Goal: Information Seeking & Learning: Check status

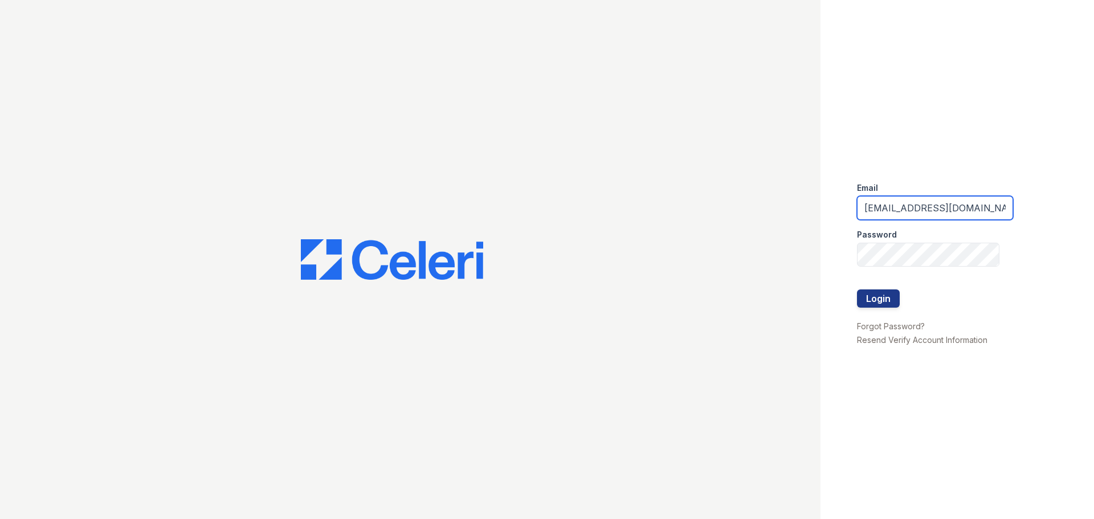
click at [942, 204] on input "arrivenorthbethesda@trinity-pm.com" at bounding box center [935, 208] width 156 height 24
type input "@trinity-pm.com"
click at [948, 207] on input "@trinity-pm.com" at bounding box center [935, 208] width 156 height 24
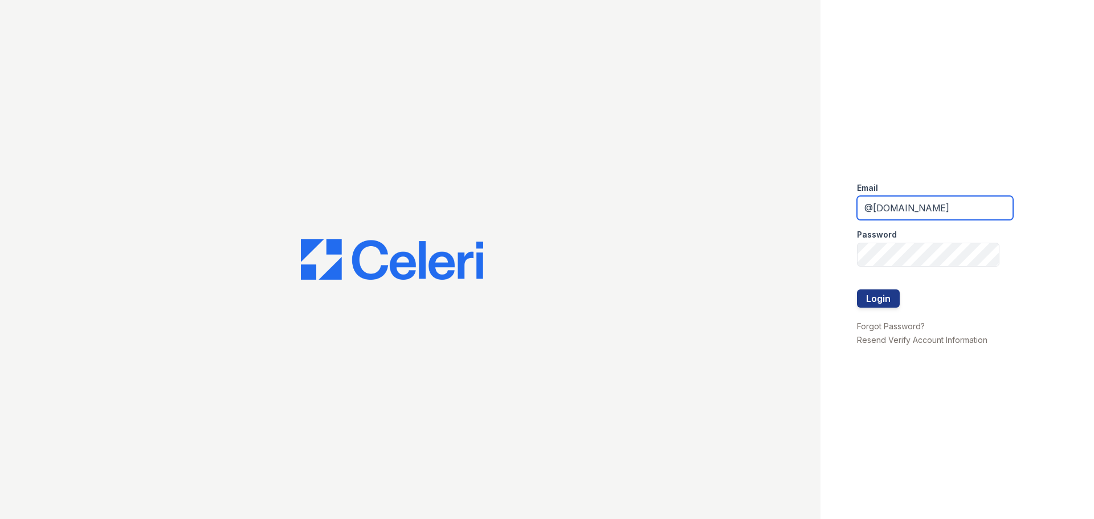
click at [948, 207] on input "@trinity-pm.com" at bounding box center [935, 208] width 156 height 24
click at [871, 211] on input "email" at bounding box center [935, 208] width 156 height 24
type input "a"
click at [887, 207] on input "email" at bounding box center [935, 208] width 156 height 24
paste input "Arrive2801@trinity-pm.com"
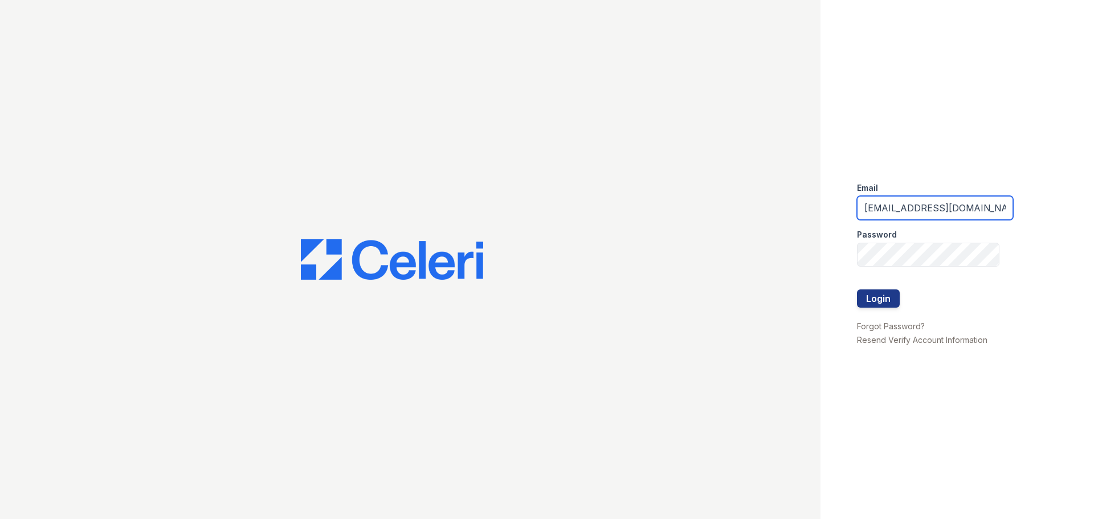
type input "Arrive2801@trinity-pm.com"
click at [857, 289] on button "Login" at bounding box center [878, 298] width 43 height 18
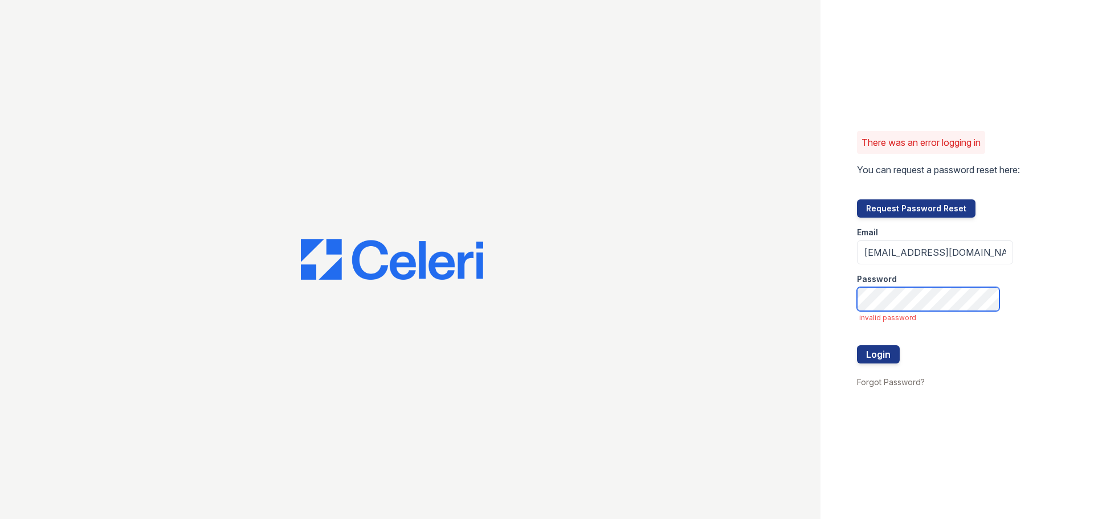
click at [857, 345] on button "Login" at bounding box center [878, 354] width 43 height 18
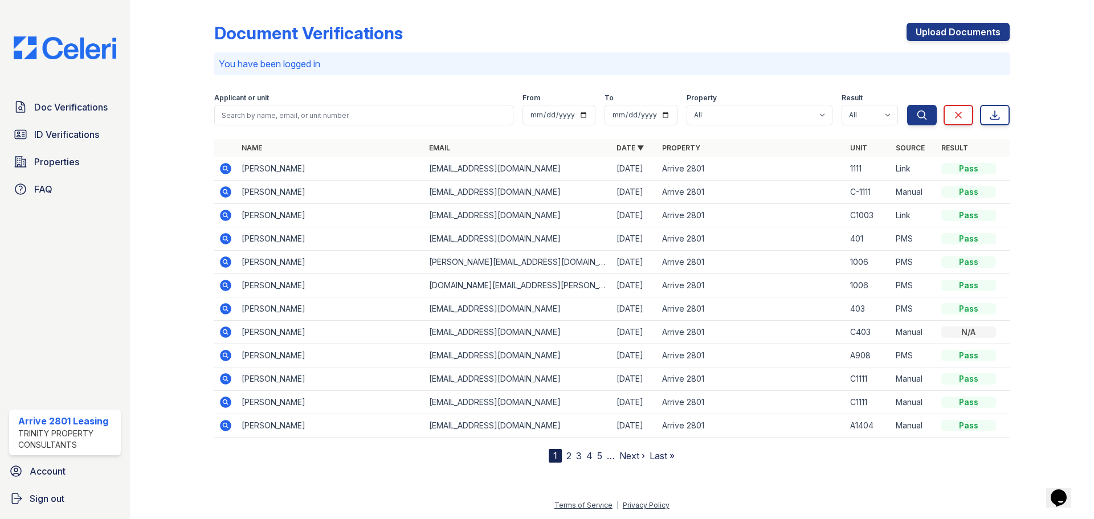
click at [224, 191] on icon at bounding box center [224, 191] width 3 height 3
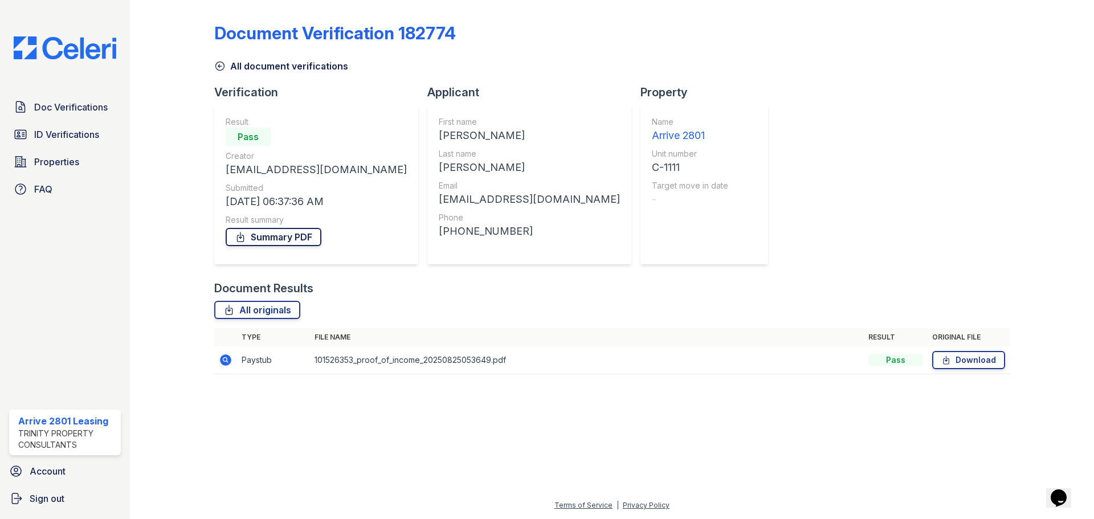
click at [294, 238] on link "Summary PDF" at bounding box center [274, 237] width 96 height 18
click at [48, 107] on span "Doc Verifications" at bounding box center [70, 107] width 73 height 14
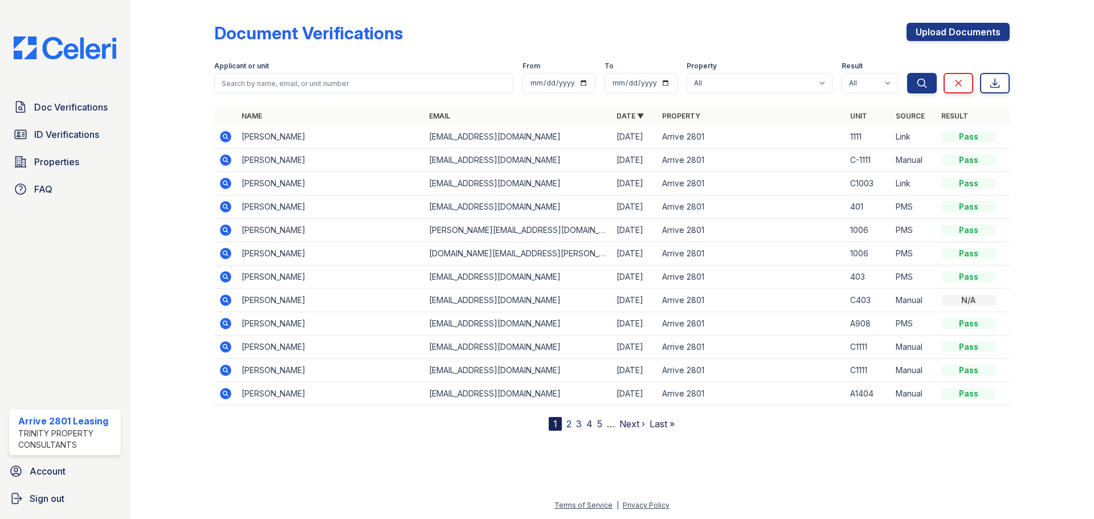
click at [228, 136] on icon at bounding box center [225, 136] width 11 height 11
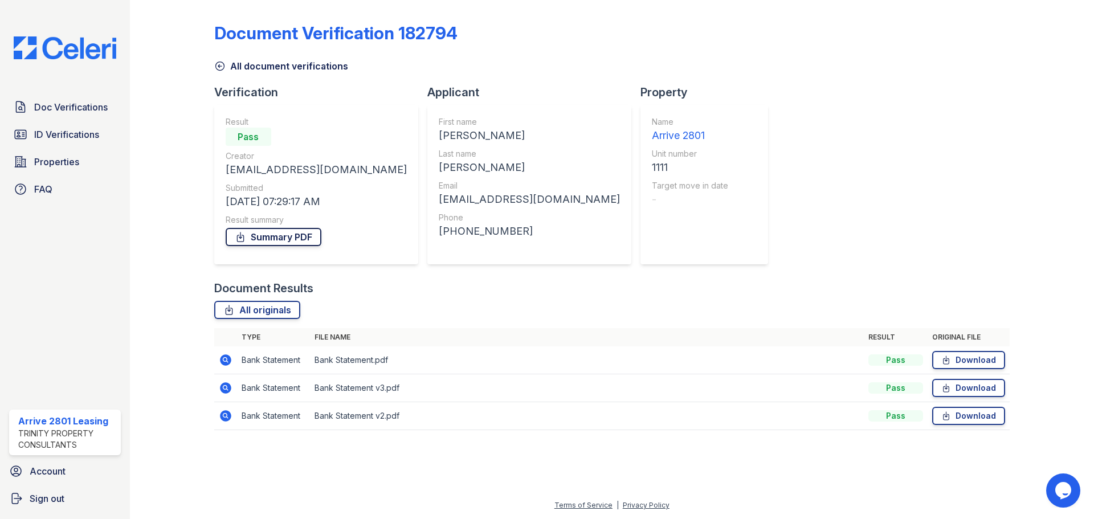
click at [298, 238] on link "Summary PDF" at bounding box center [274, 237] width 96 height 18
click at [229, 361] on icon at bounding box center [225, 359] width 11 height 11
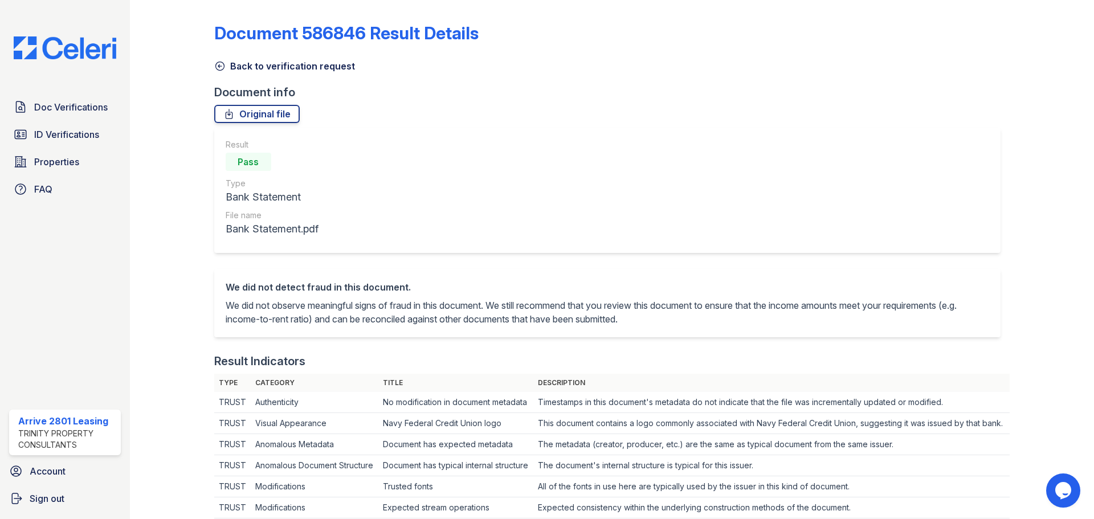
click at [217, 69] on icon at bounding box center [219, 66] width 9 height 9
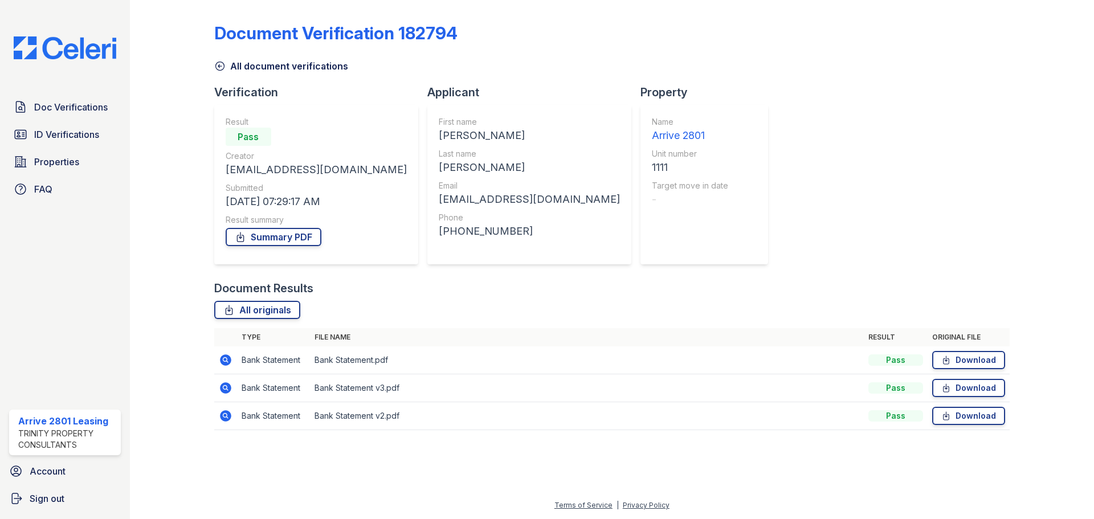
click at [225, 391] on icon at bounding box center [225, 387] width 11 height 11
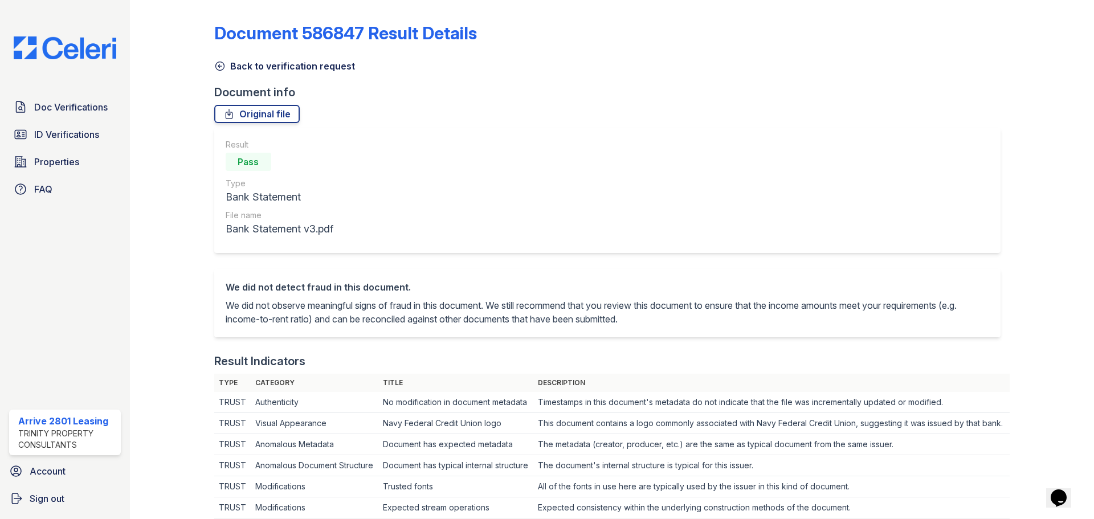
click at [222, 72] on link "Back to verification request" at bounding box center [284, 66] width 141 height 14
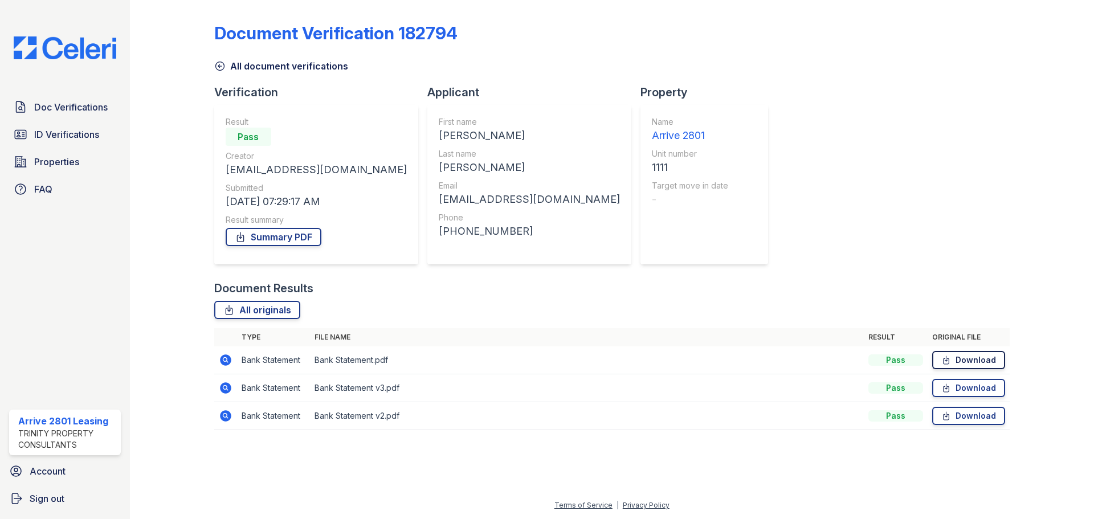
click at [951, 360] on icon at bounding box center [946, 359] width 10 height 11
click at [956, 387] on link "Download" at bounding box center [968, 388] width 73 height 18
click at [962, 416] on link "Download" at bounding box center [968, 416] width 73 height 18
click at [53, 498] on span "Sign out" at bounding box center [47, 499] width 35 height 14
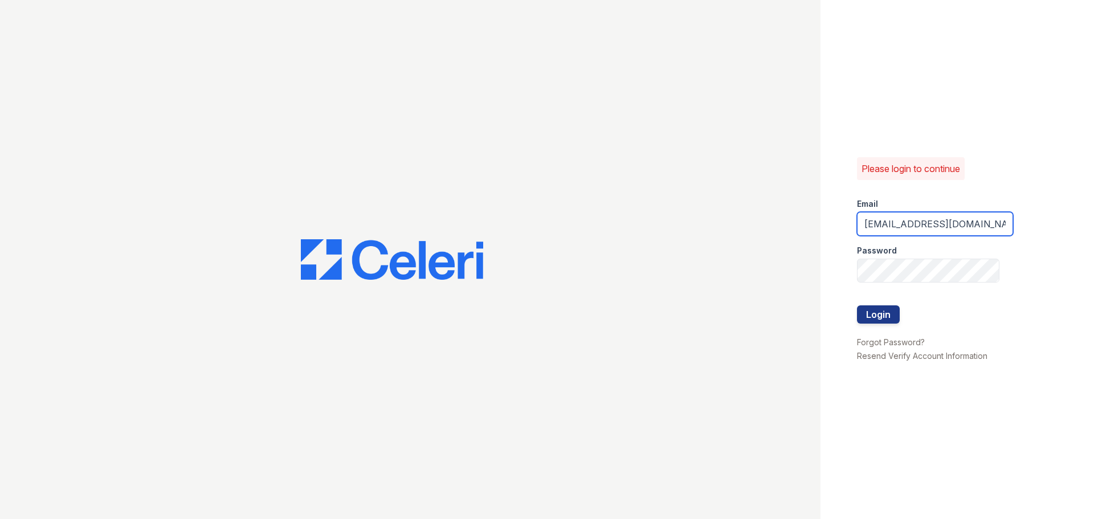
click at [971, 227] on input "Arrive2801@trinity-pm.com" at bounding box center [935, 224] width 156 height 24
type input "arrivenorthbethesda@trinity-pm.com"
click at [886, 315] on button "Login" at bounding box center [878, 314] width 43 height 18
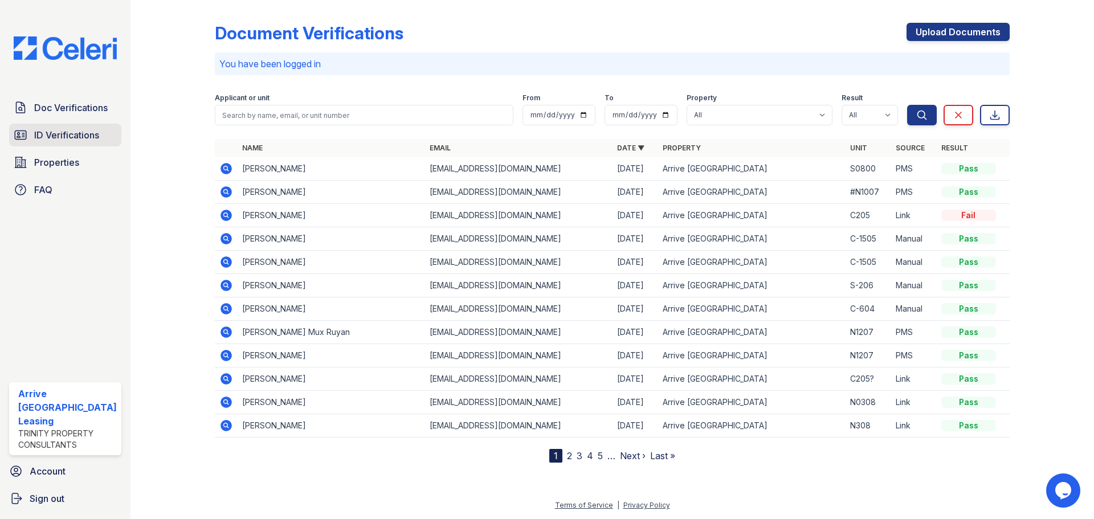
click at [69, 138] on span "ID Verifications" at bounding box center [66, 135] width 65 height 14
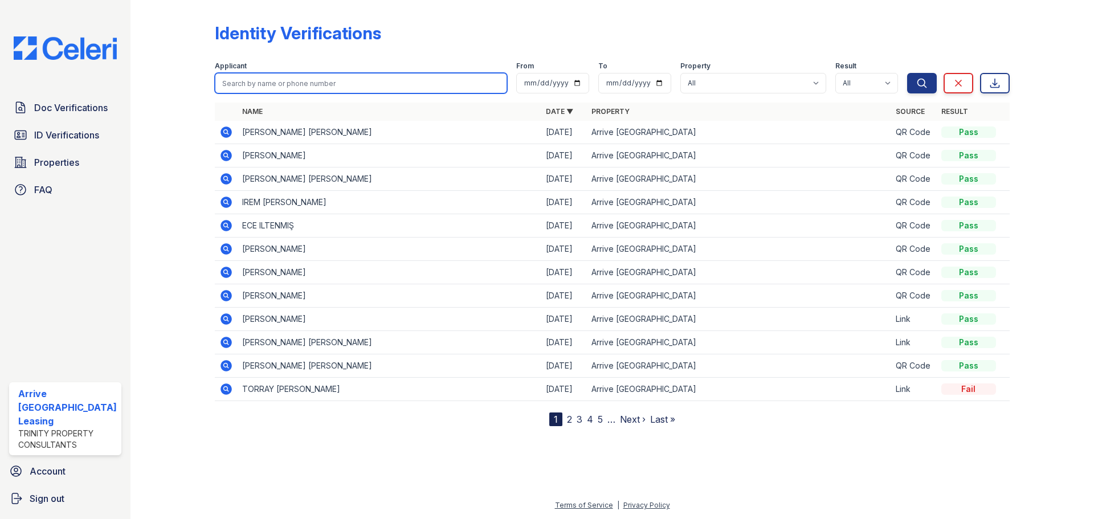
click at [325, 86] on input "search" at bounding box center [361, 83] width 292 height 21
type input "jorge"
click at [907, 73] on button "Search" at bounding box center [922, 83] width 30 height 21
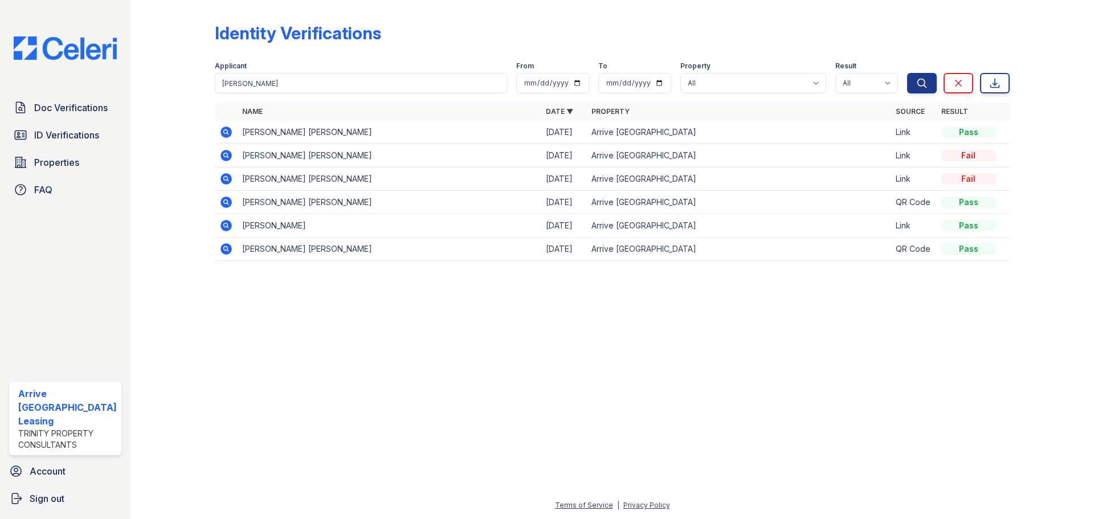
click at [226, 129] on icon at bounding box center [225, 131] width 11 height 11
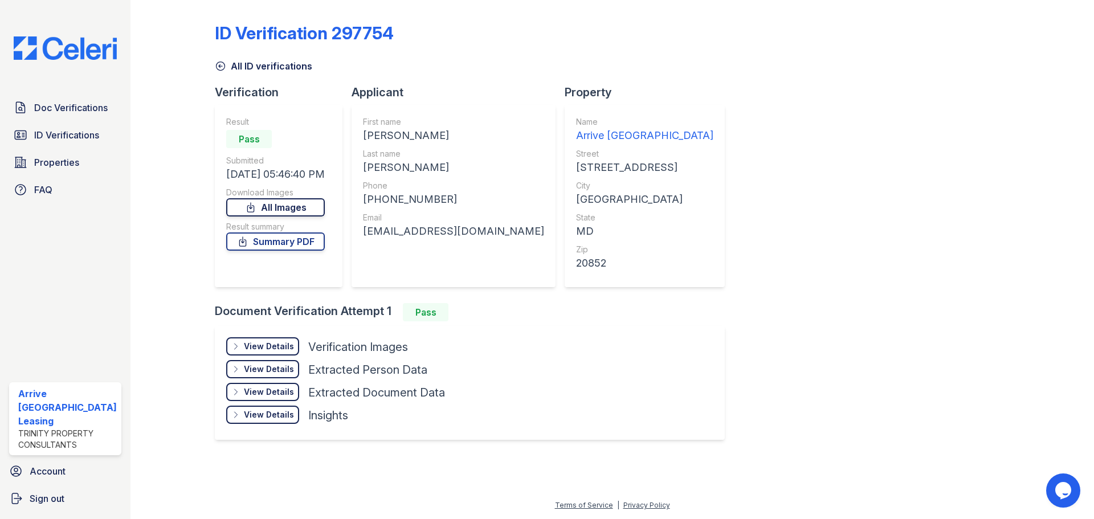
click at [288, 210] on link "All Images" at bounding box center [275, 207] width 99 height 18
